Goal: Task Accomplishment & Management: Complete application form

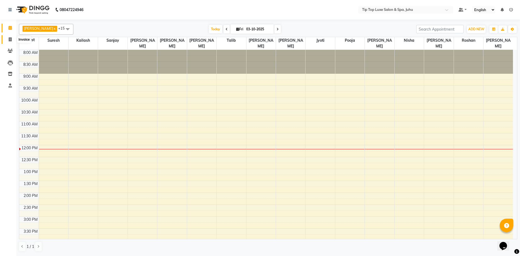
click at [11, 41] on icon at bounding box center [10, 39] width 3 height 4
select select "8298"
select select "service"
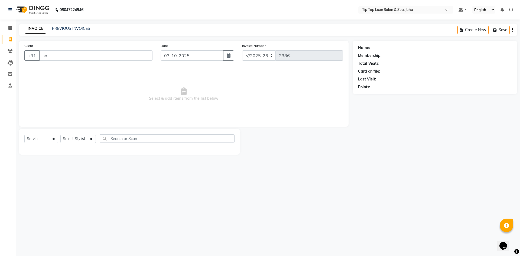
type input "s"
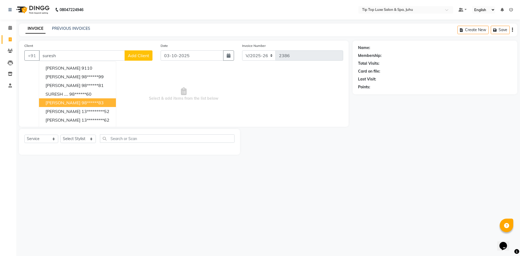
click at [82, 101] on ngb-highlight "98******83" at bounding box center [93, 102] width 22 height 5
type input "98******83"
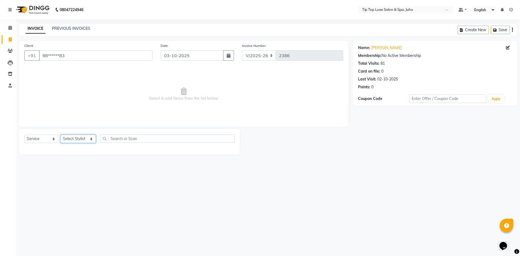
click at [85, 138] on select "Select Stylist [PERSON_NAME] admin [PERSON_NAME] creado ANAO [PERSON_NAME] Jyot…" at bounding box center [78, 139] width 36 height 8
select select "82308"
click at [60, 135] on select "Select Stylist [PERSON_NAME] admin [PERSON_NAME] creado ANAO [PERSON_NAME] Jyot…" at bounding box center [78, 139] width 36 height 8
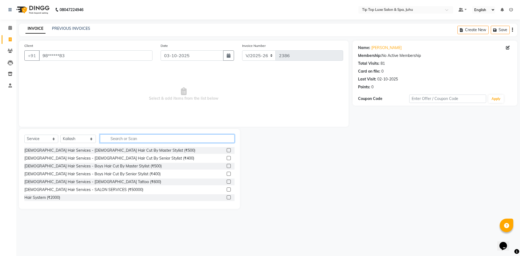
click at [124, 137] on input "text" at bounding box center [167, 138] width 135 height 8
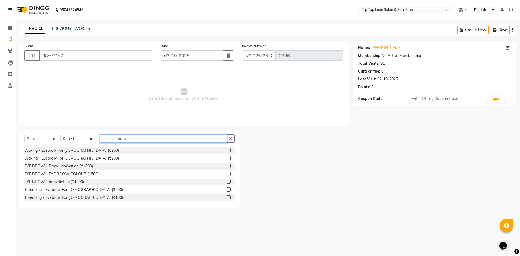
type input "eye brow"
click at [227, 198] on label at bounding box center [229, 197] width 4 height 4
click at [227, 198] on input "checkbox" at bounding box center [229, 198] width 4 height 4
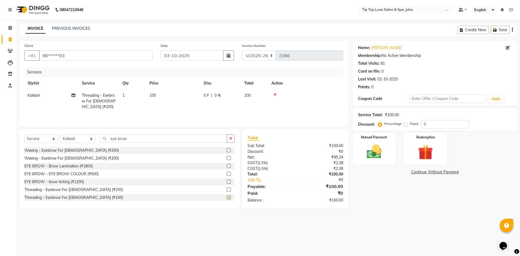
checkbox input "false"
click at [376, 148] on img at bounding box center [374, 152] width 25 height 18
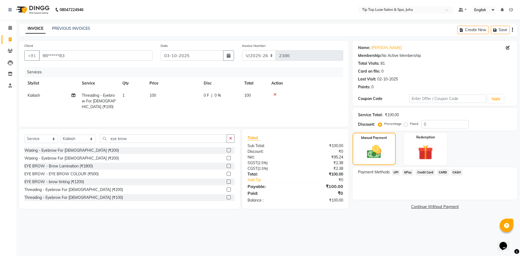
click at [395, 172] on span "UPI" at bounding box center [396, 172] width 8 height 6
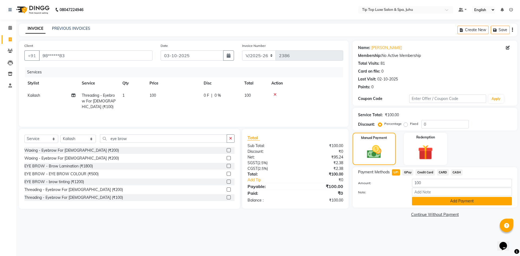
click at [445, 198] on button "Add Payment" at bounding box center [462, 201] width 100 height 8
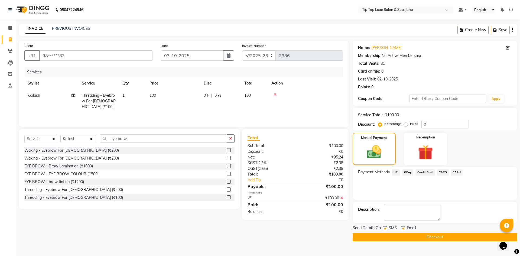
click at [397, 238] on button "Checkout" at bounding box center [435, 237] width 165 height 8
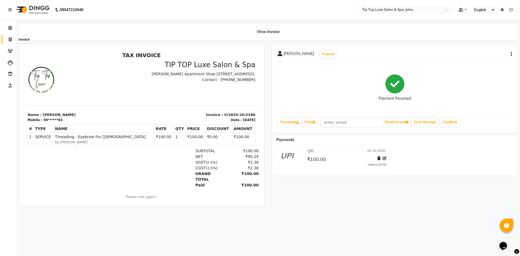
click at [7, 37] on span at bounding box center [9, 40] width 9 height 6
select select "8298"
select select "service"
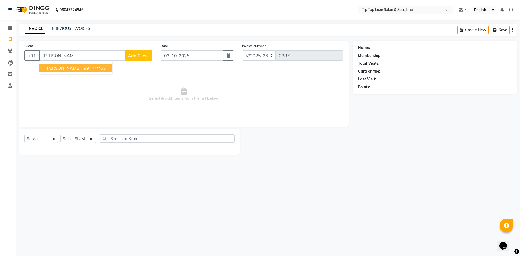
click at [82, 64] on button "[PERSON_NAME] . 99******63" at bounding box center [75, 68] width 73 height 9
type input "99******63"
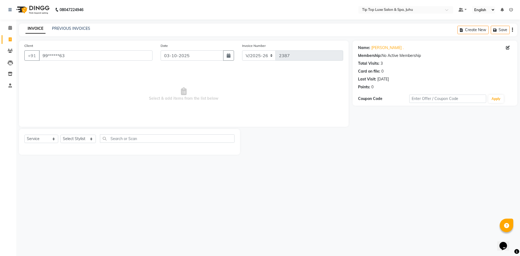
drag, startPoint x: 94, startPoint y: 140, endPoint x: 85, endPoint y: 134, distance: 11.2
click at [94, 139] on div "Select Service Product Membership Package Voucher Prepaid Gift Card Select Styl…" at bounding box center [129, 140] width 210 height 13
click at [85, 138] on select "Select Stylist [PERSON_NAME] admin [PERSON_NAME] creado ANAO [PERSON_NAME] Jyot…" at bounding box center [78, 139] width 36 height 8
select select "82312"
click at [60, 135] on select "Select Stylist [PERSON_NAME] admin [PERSON_NAME] creado ANAO [PERSON_NAME] Jyot…" at bounding box center [78, 139] width 36 height 8
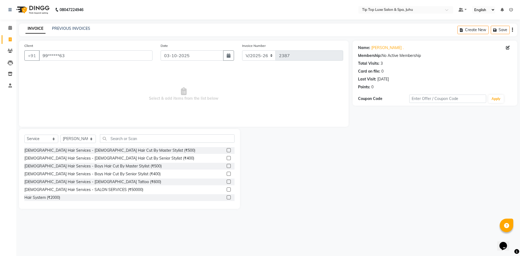
click at [227, 159] on label at bounding box center [229, 158] width 4 height 4
click at [227, 159] on input "checkbox" at bounding box center [229, 159] width 4 height 4
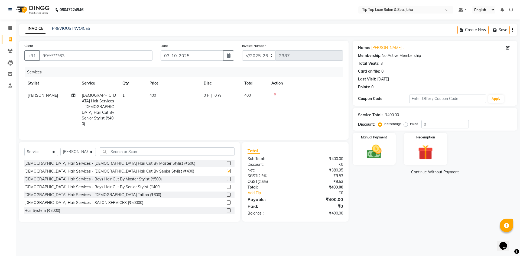
click at [193, 142] on div "Select Service Product Membership Package Voucher Prepaid Gift Card Select Styl…" at bounding box center [129, 182] width 221 height 80
checkbox input "false"
click at [193, 147] on input "text" at bounding box center [167, 151] width 135 height 8
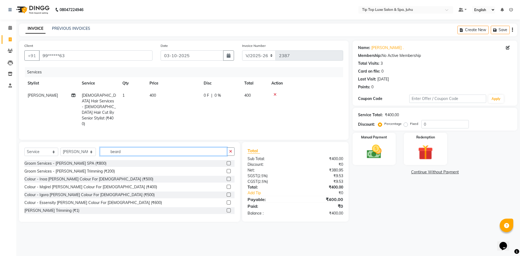
type input "beard"
click at [227, 169] on label at bounding box center [229, 171] width 4 height 4
click at [227, 170] on input "checkbox" at bounding box center [229, 172] width 4 height 4
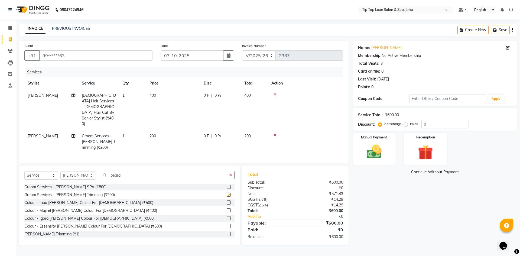
checkbox input "false"
click at [372, 144] on img at bounding box center [374, 152] width 25 height 18
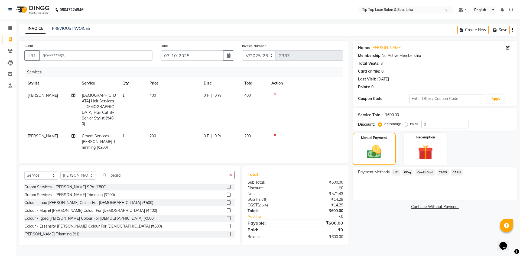
click at [394, 169] on span "UPI" at bounding box center [396, 172] width 8 height 6
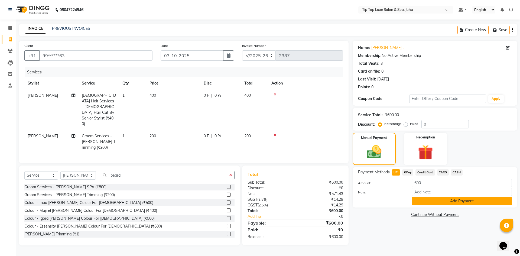
click at [421, 201] on button "Add Payment" at bounding box center [462, 201] width 100 height 8
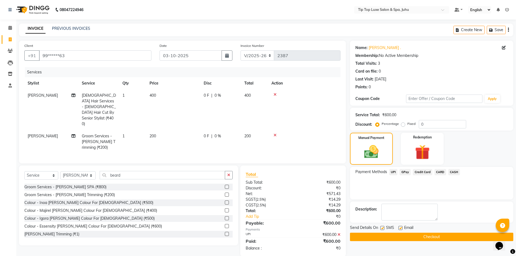
click at [387, 237] on button "Checkout" at bounding box center [431, 237] width 163 height 8
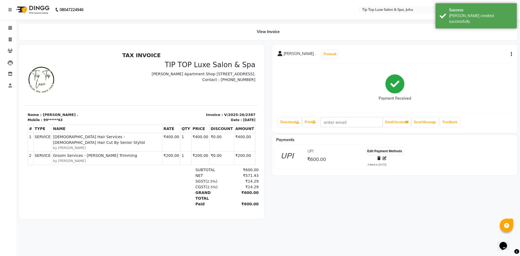
click at [385, 157] on icon at bounding box center [385, 158] width 4 height 4
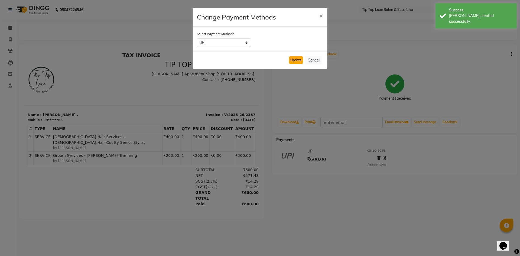
click at [295, 56] on button "Update" at bounding box center [296, 60] width 14 height 8
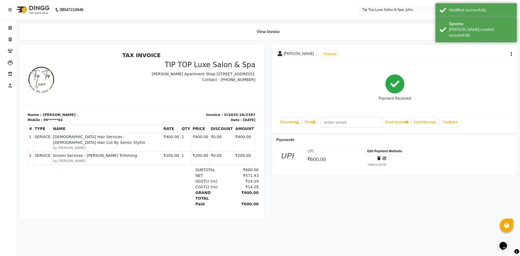
click at [384, 157] on icon at bounding box center [385, 158] width 4 height 4
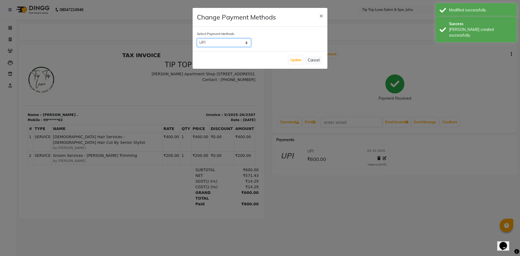
click at [249, 43] on select "UPI GPay Credit Card CARD CASH" at bounding box center [224, 42] width 54 height 8
select select "2"
click at [197, 38] on select "UPI GPay Credit Card CARD CASH" at bounding box center [224, 42] width 54 height 8
click at [299, 60] on button "Update" at bounding box center [296, 60] width 14 height 8
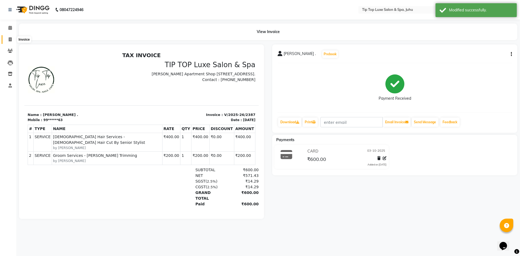
click at [10, 40] on icon at bounding box center [10, 39] width 3 height 4
select select "service"
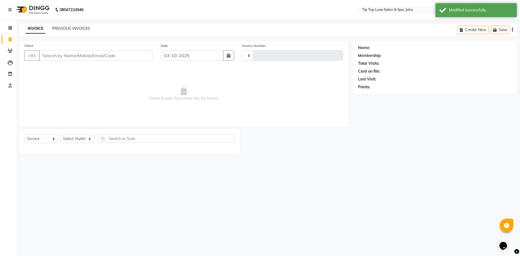
type input "2388"
select select "8298"
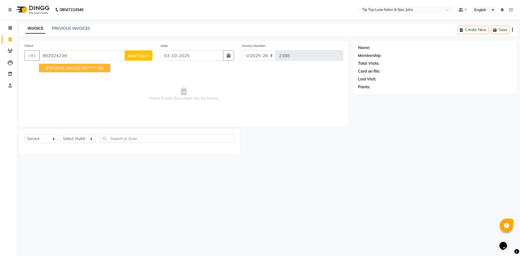
click at [75, 65] on button "[PERSON_NAME] 98******98" at bounding box center [74, 68] width 71 height 9
type input "98******98"
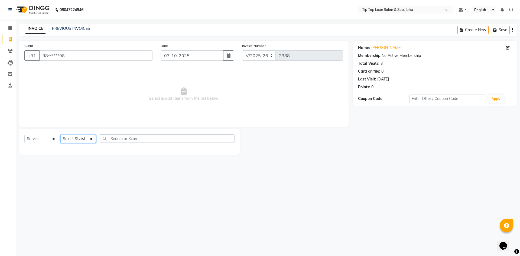
click at [78, 140] on select "Select Stylist [PERSON_NAME] admin [PERSON_NAME] creado ANAO [PERSON_NAME] Jyot…" at bounding box center [78, 139] width 36 height 8
select select "82311"
click at [60, 135] on select "Select Stylist [PERSON_NAME] admin [PERSON_NAME] creado ANAO [PERSON_NAME] Jyot…" at bounding box center [78, 139] width 36 height 8
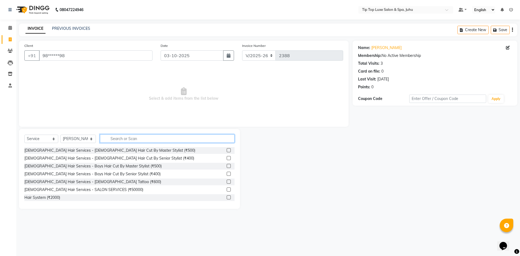
click at [111, 139] on input "text" at bounding box center [167, 138] width 135 height 8
click at [227, 157] on label at bounding box center [229, 158] width 4 height 4
click at [227, 157] on input "checkbox" at bounding box center [229, 159] width 4 height 4
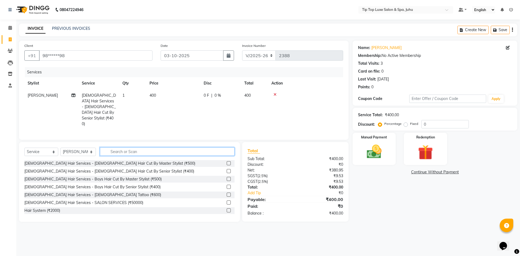
checkbox input "false"
click at [218, 147] on input "text" at bounding box center [167, 151] width 135 height 8
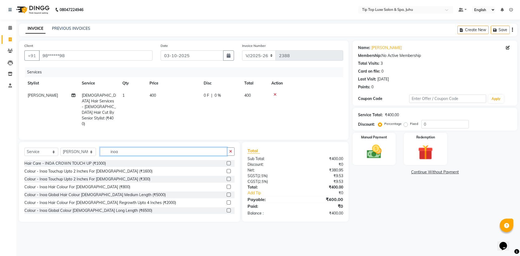
type input "inoa"
click at [227, 185] on label at bounding box center [229, 187] width 4 height 4
click at [227, 185] on input "checkbox" at bounding box center [229, 187] width 4 height 4
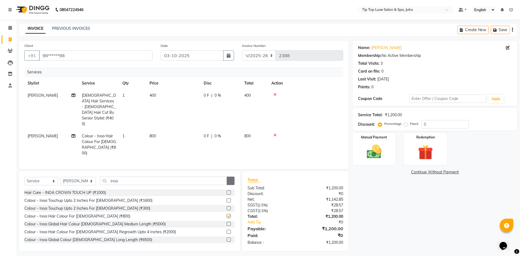
checkbox input "false"
click at [231, 177] on button "button" at bounding box center [231, 181] width 8 height 8
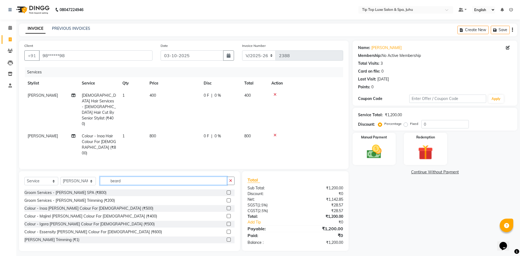
type input "beard"
click at [227, 198] on label at bounding box center [229, 200] width 4 height 4
click at [227, 199] on input "checkbox" at bounding box center [229, 201] width 4 height 4
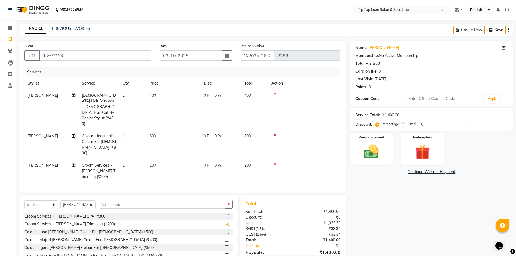
checkbox input "false"
click at [228, 200] on button "button" at bounding box center [229, 204] width 8 height 8
type input "beard"
click at [225, 230] on label at bounding box center [227, 232] width 4 height 4
click at [225, 230] on input "checkbox" at bounding box center [227, 232] width 4 height 4
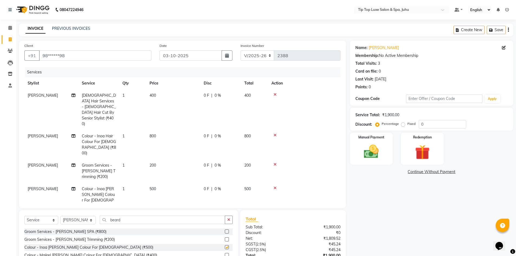
checkbox input "false"
click at [150, 186] on span "500" at bounding box center [153, 188] width 7 height 5
select select "82311"
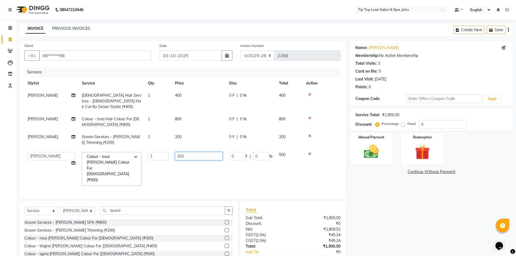
click at [179, 152] on input "500" at bounding box center [199, 156] width 48 height 8
type input "300"
click at [446, 225] on div "Name: [PERSON_NAME] Membership: No Active Membership Total Visits: 3 Card on fi…" at bounding box center [434, 161] width 168 height 240
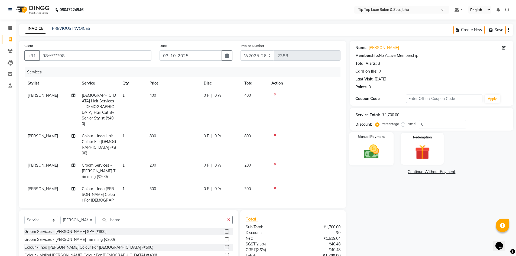
click at [384, 144] on div "Manual Payment" at bounding box center [371, 148] width 45 height 33
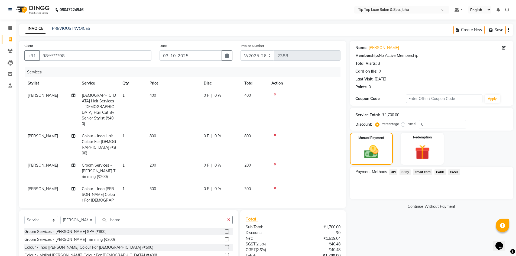
click at [439, 169] on span "CARD" at bounding box center [441, 172] width 12 height 6
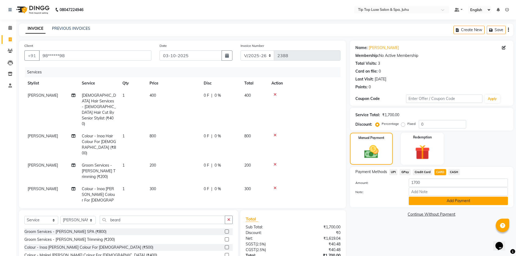
click at [449, 202] on button "Add Payment" at bounding box center [458, 201] width 99 height 8
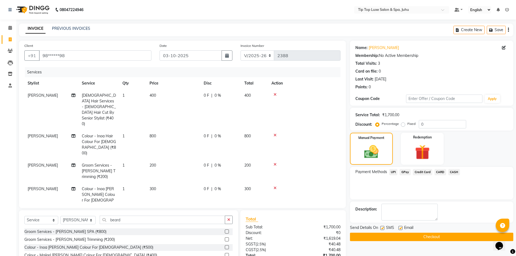
click at [433, 235] on button "Checkout" at bounding box center [431, 237] width 163 height 8
